Goal: Browse casually: Explore the website without a specific task or goal

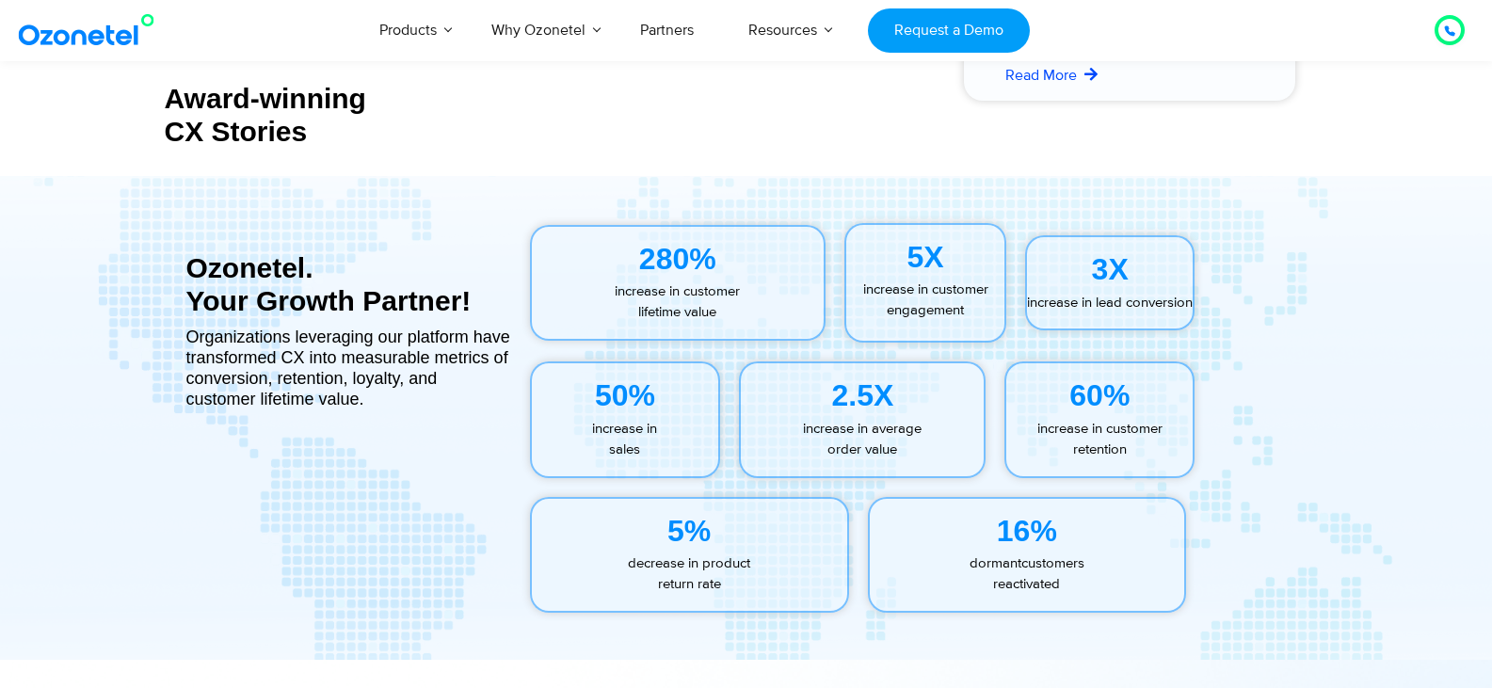
scroll to position [8337, 0]
drag, startPoint x: 1048, startPoint y: 330, endPoint x: 1003, endPoint y: 331, distance: 45.2
click at [1003, 331] on div "5X increase in customer engagement" at bounding box center [926, 282] width 162 height 120
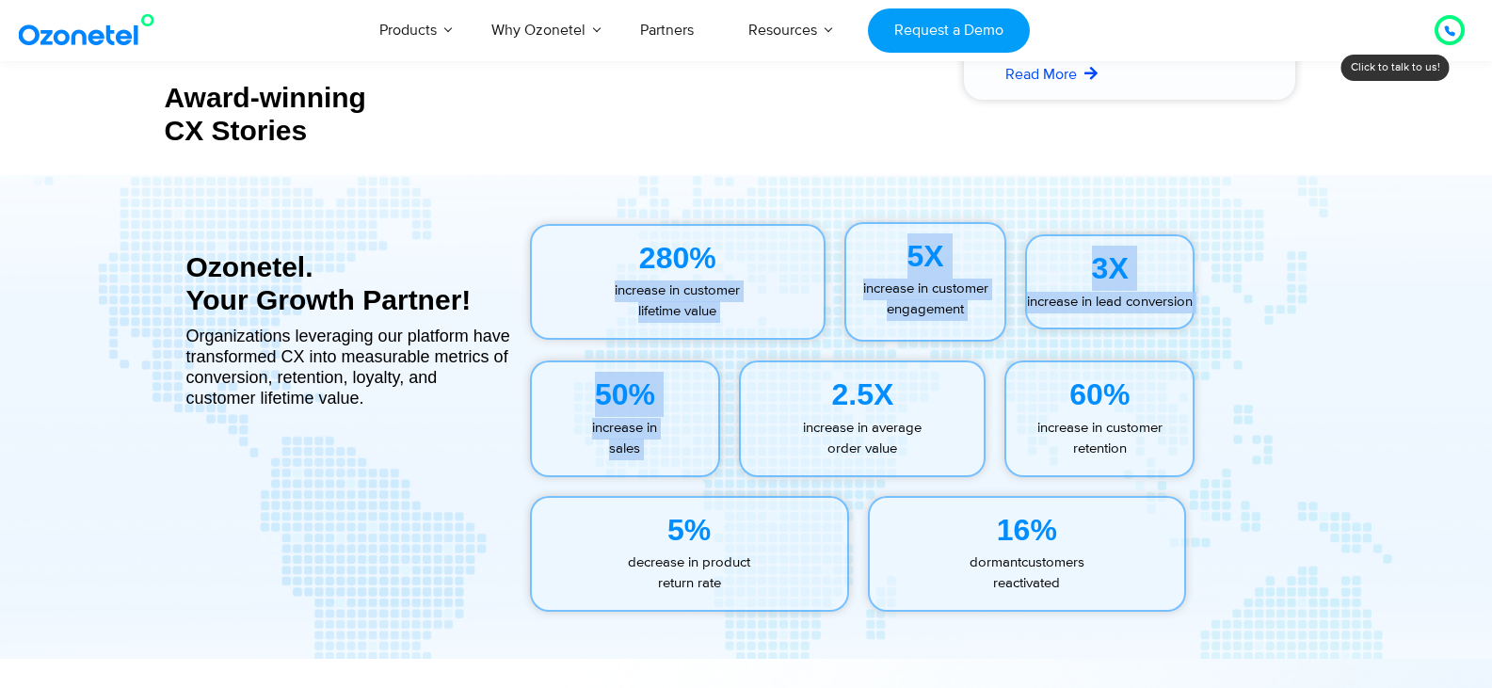
drag, startPoint x: 602, startPoint y: 299, endPoint x: 797, endPoint y: 362, distance: 205.5
click at [797, 362] on div "280% increase in customer lifetime value 5X increase in customer engagement 3X …" at bounding box center [923, 416] width 824 height 427
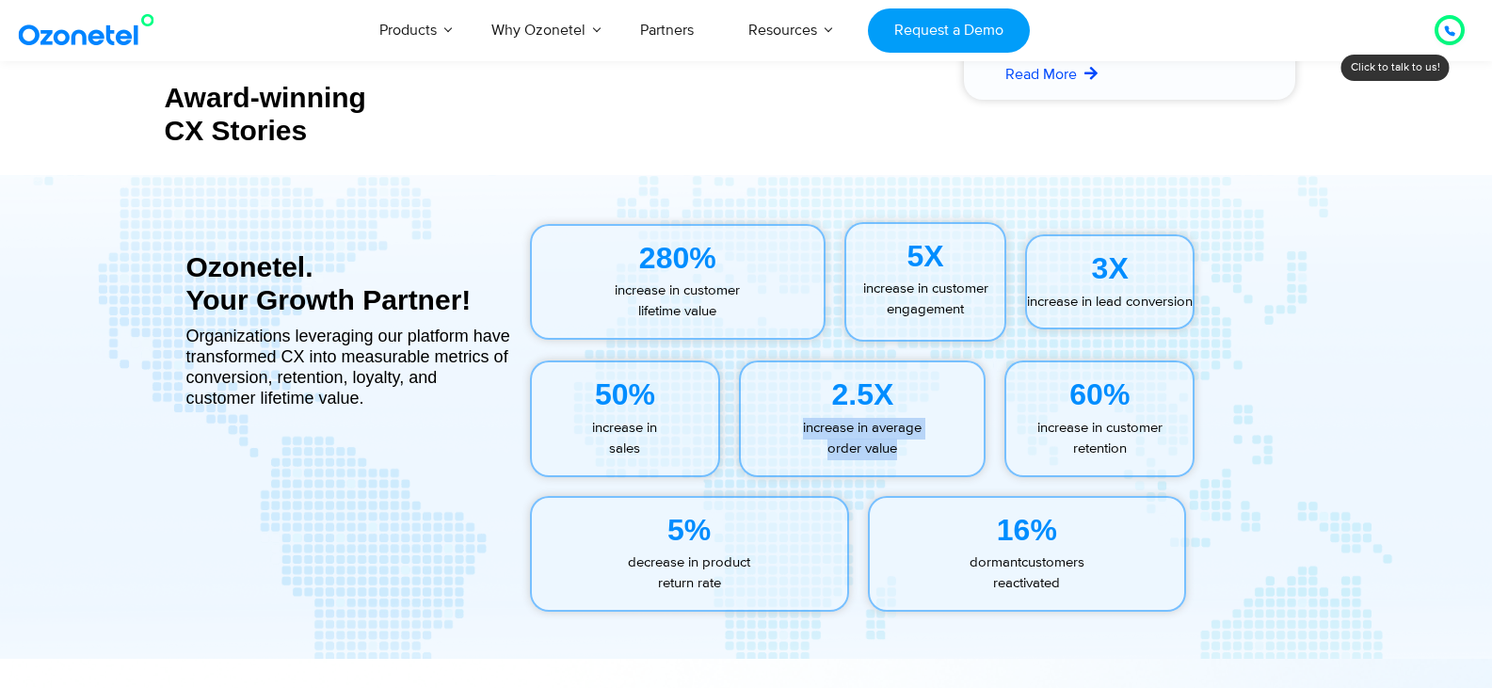
drag, startPoint x: 800, startPoint y: 428, endPoint x: 922, endPoint y: 470, distance: 128.3
click at [922, 470] on div "2.5X increase in average order value" at bounding box center [862, 419] width 247 height 117
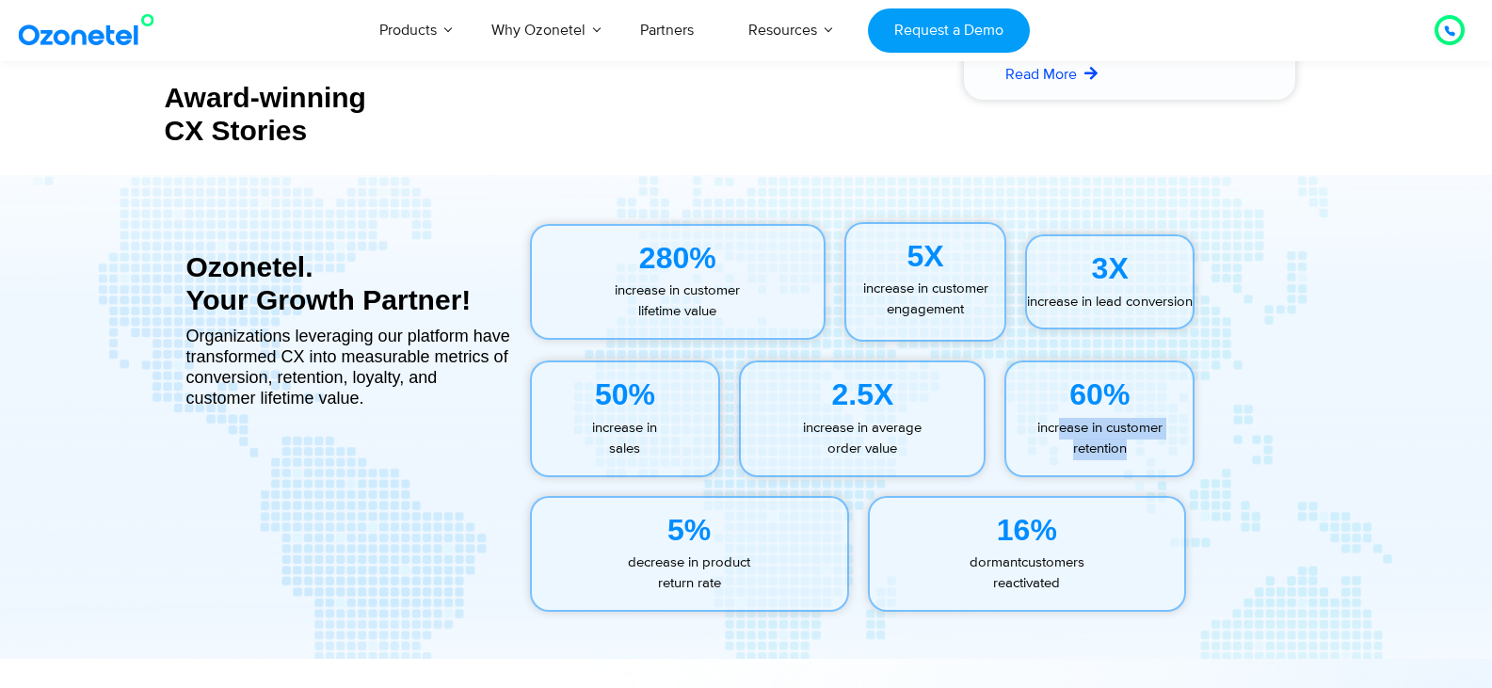
drag, startPoint x: 1061, startPoint y: 434, endPoint x: 1135, endPoint y: 459, distance: 77.7
click at [1135, 459] on p "increase in customer retention" at bounding box center [1100, 439] width 186 height 42
drag, startPoint x: 264, startPoint y: 215, endPoint x: 193, endPoint y: 207, distance: 71.0
click at [193, 207] on div "Ozonetel. Your Growth Partner! Organizations leveraging our platform have trans…" at bounding box center [348, 416] width 325 height 427
click at [193, 420] on div "Ozonetel. Your Growth Partner! Organizations leveraging our platform have trans…" at bounding box center [348, 416] width 325 height 427
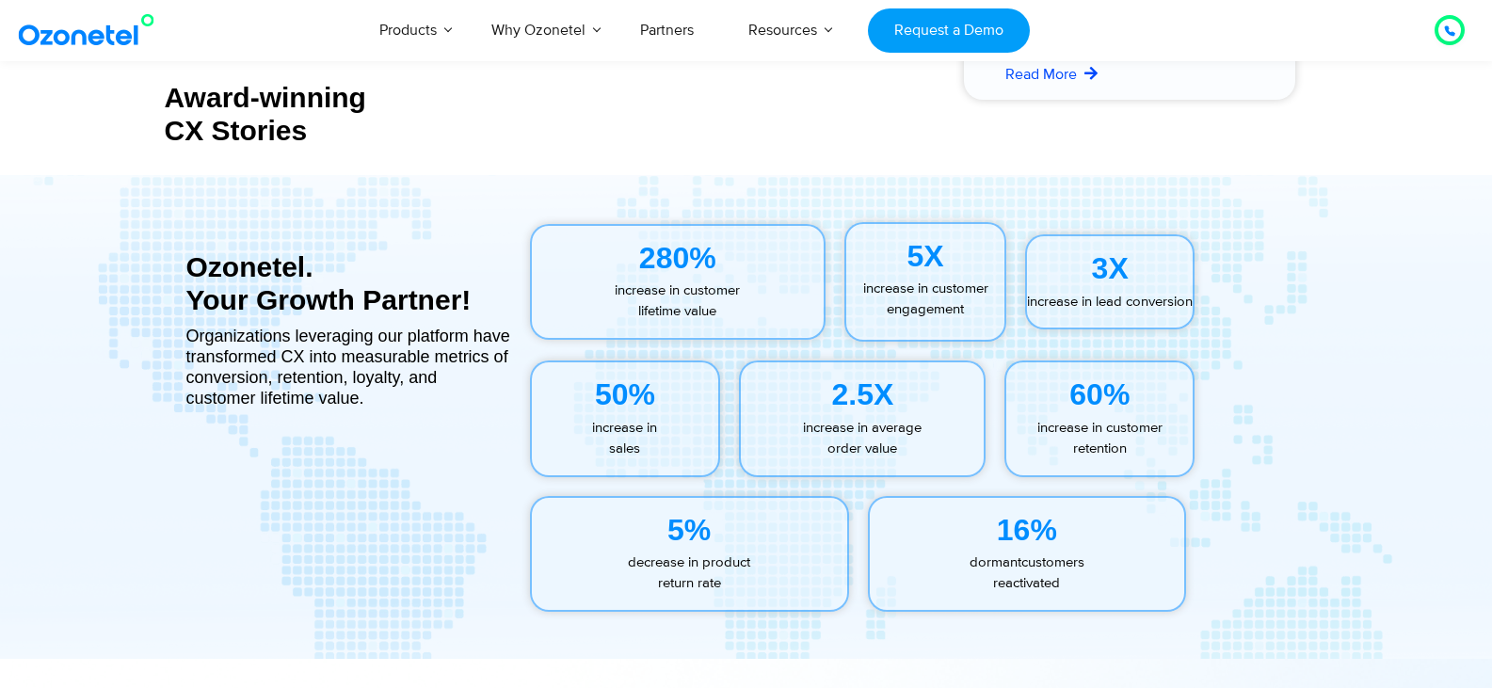
click at [680, 291] on p "increase in customer lifetime value" at bounding box center [678, 302] width 293 height 42
click at [674, 314] on p "increase in customer lifetime value" at bounding box center [678, 302] width 293 height 42
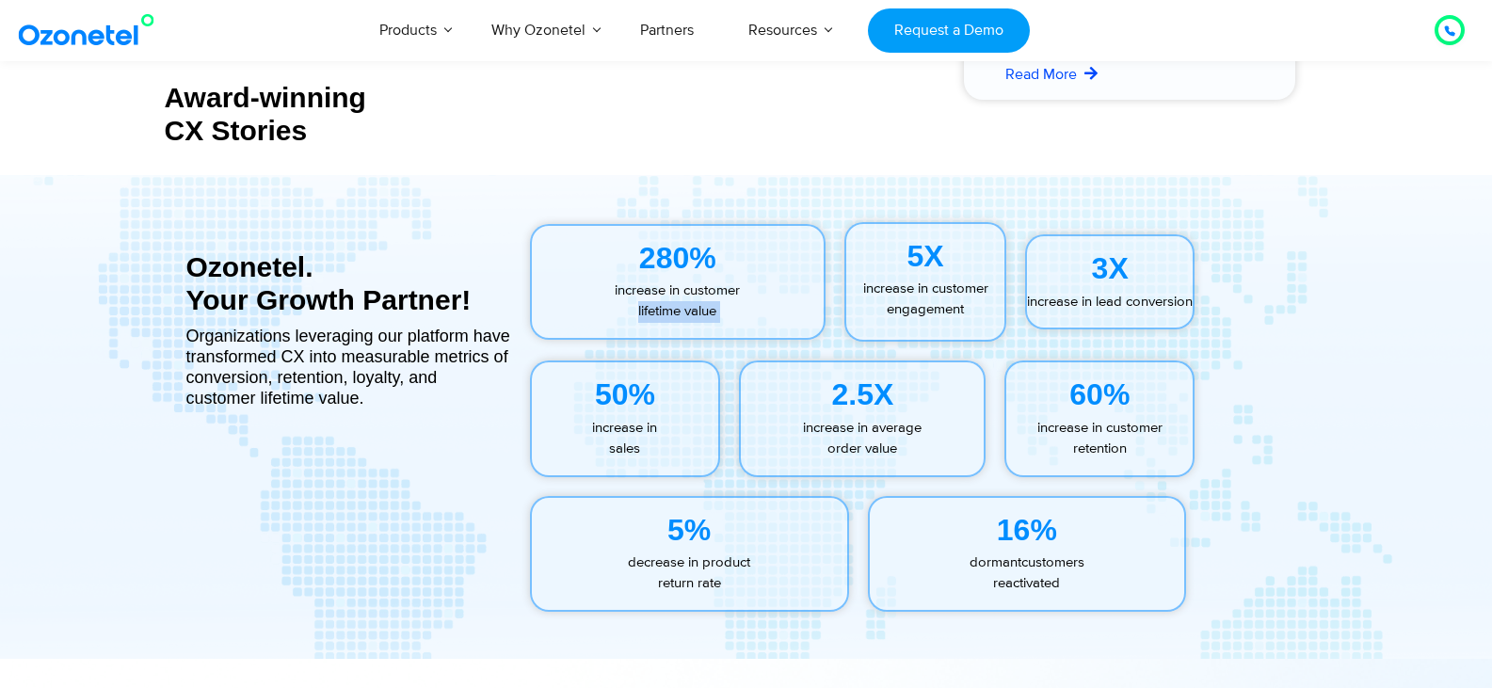
click at [674, 314] on p "increase in customer lifetime value" at bounding box center [678, 302] width 293 height 42
